Goal: Find specific page/section: Find specific page/section

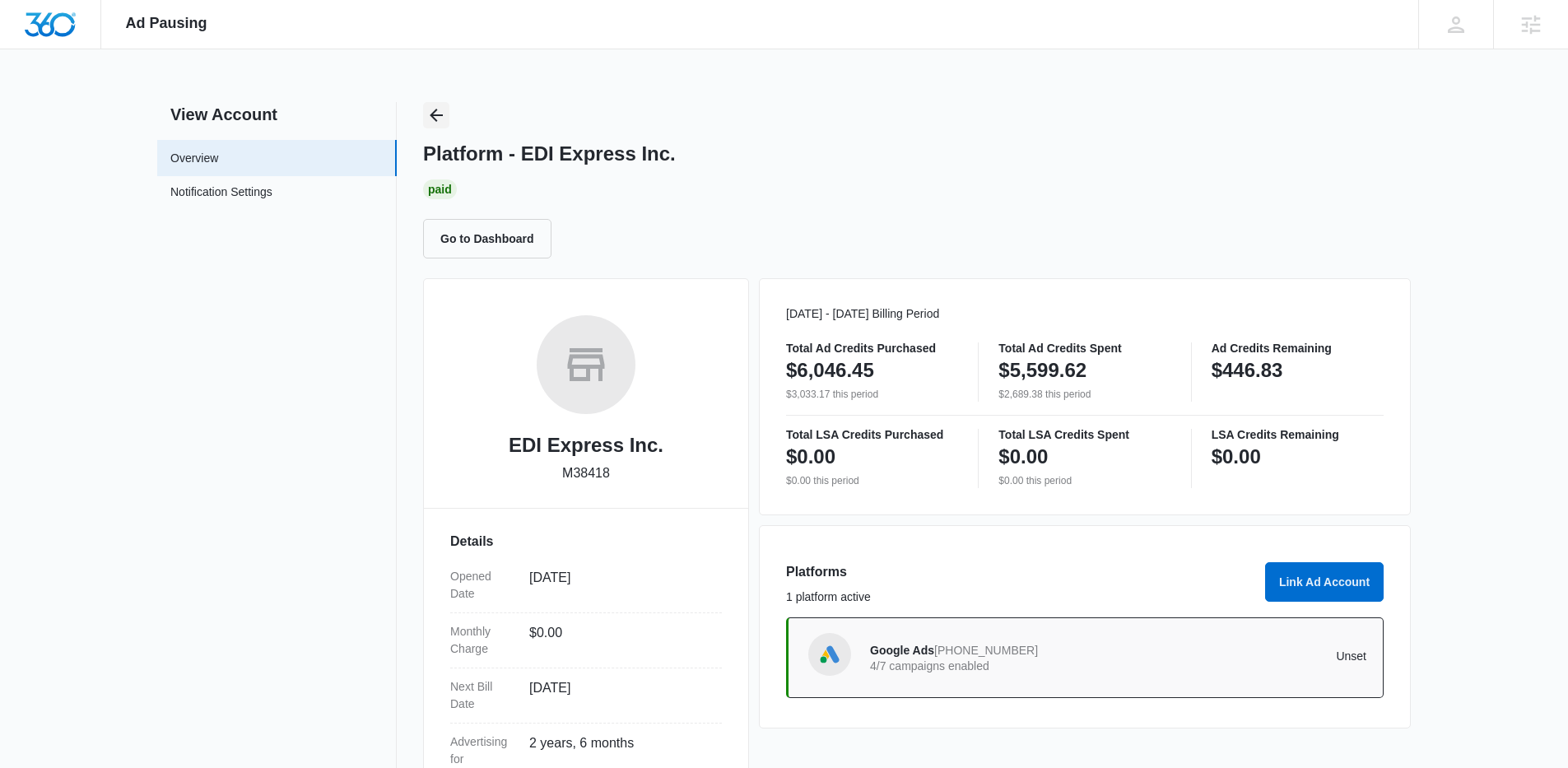
drag, startPoint x: 0, startPoint y: 0, endPoint x: 449, endPoint y: 112, distance: 462.8
click at [449, 112] on button "Back" at bounding box center [436, 115] width 27 height 27
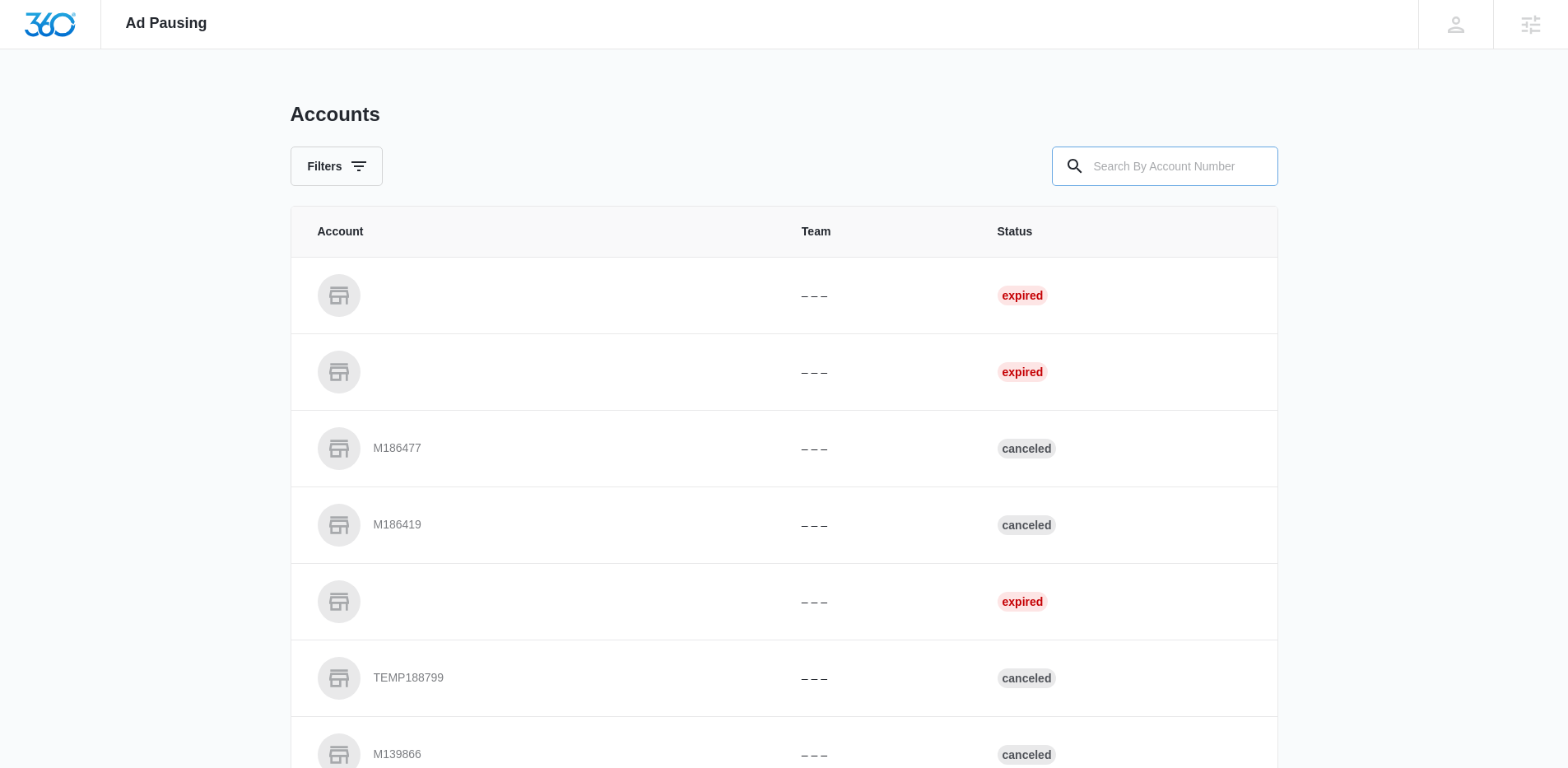
drag, startPoint x: 1149, startPoint y: 155, endPoint x: 1133, endPoint y: 156, distance: 16.0
click at [1149, 155] on input "text" at bounding box center [1165, 166] width 227 height 40
paste input "M326069"
type input "M326069"
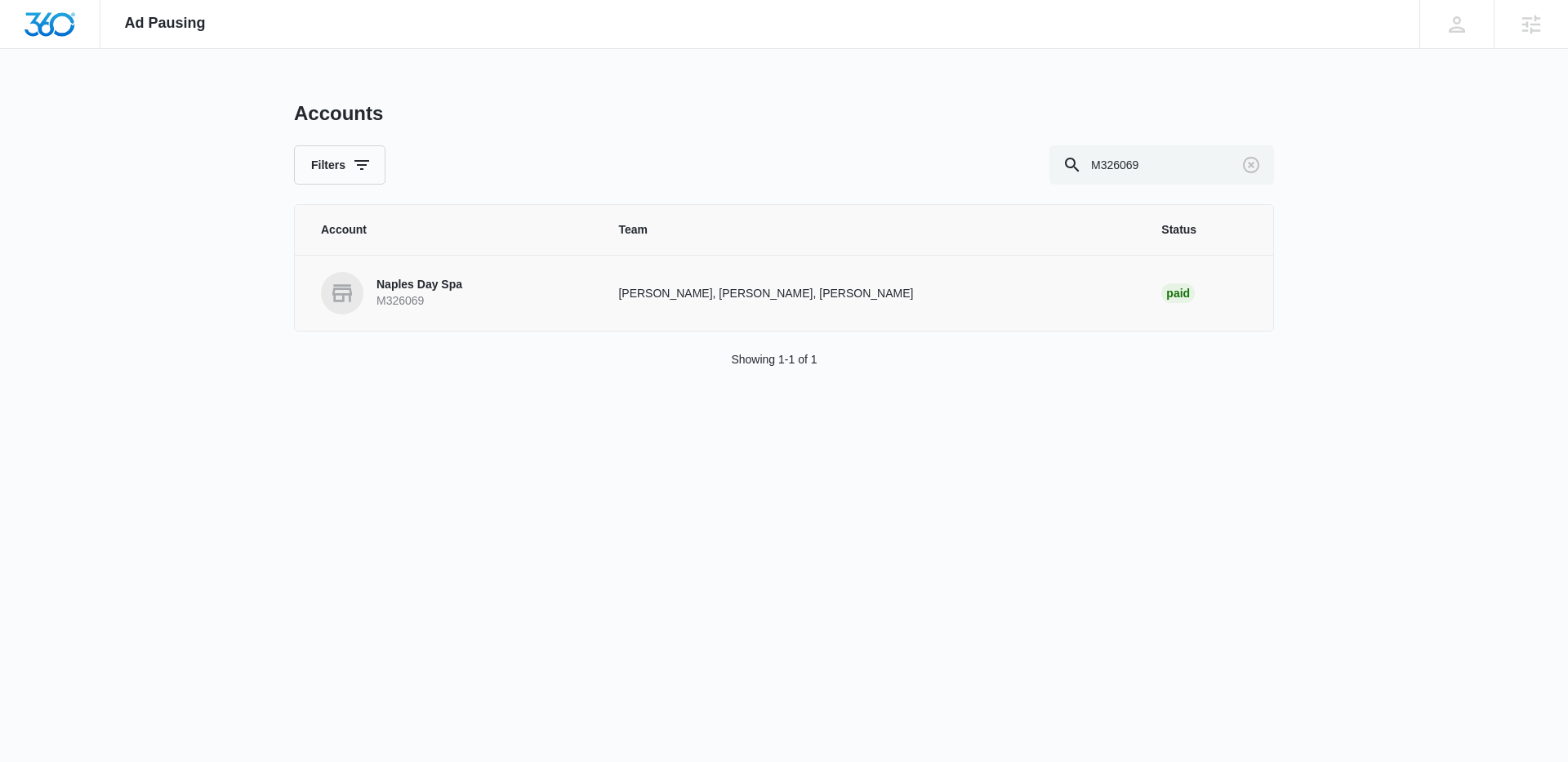
click at [451, 291] on p "Naples Day Spa" at bounding box center [420, 285] width 86 height 16
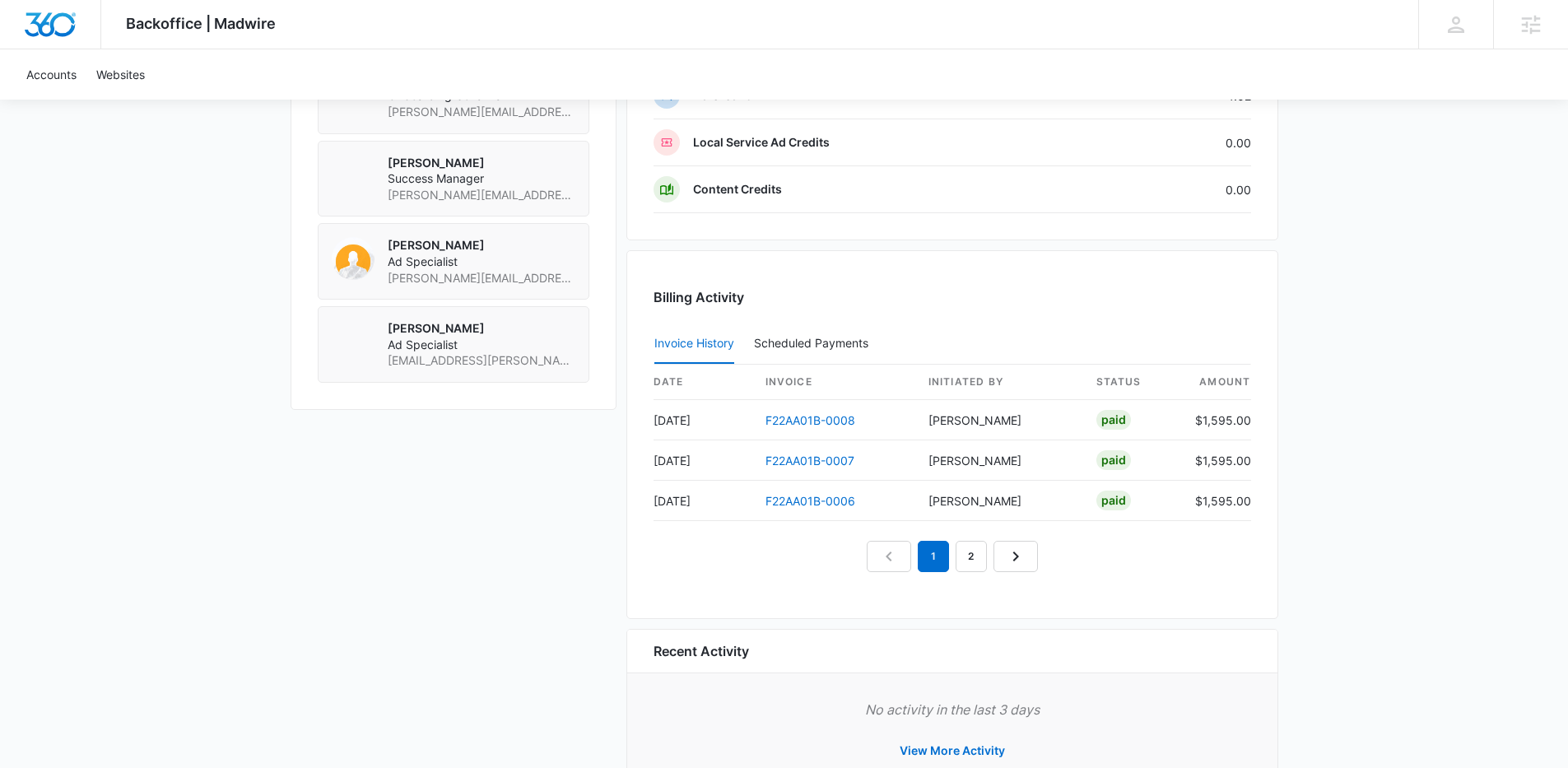
scroll to position [1423, 0]
